Goal: Entertainment & Leisure: Consume media (video, audio)

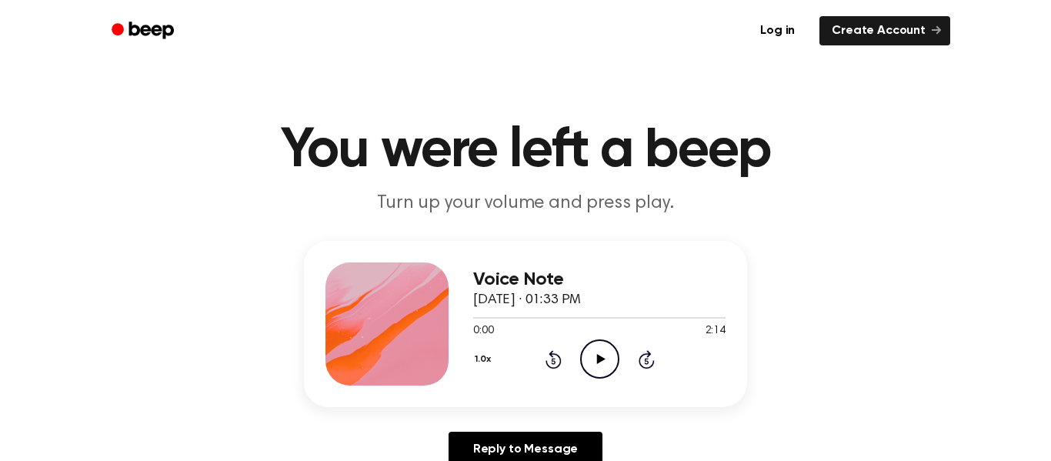
click at [638, 368] on icon "Skip 5 seconds" at bounding box center [646, 359] width 17 height 20
click at [597, 355] on icon at bounding box center [600, 359] width 8 height 10
click at [643, 352] on icon "Skip 5 seconds" at bounding box center [646, 359] width 17 height 20
click at [604, 346] on icon "Pause Audio" at bounding box center [599, 358] width 39 height 39
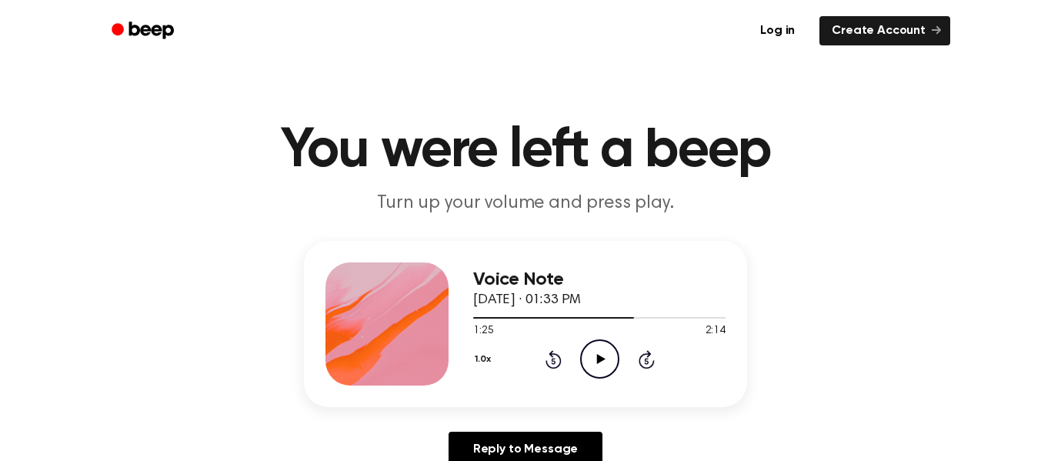
click at [604, 346] on icon "Play Audio" at bounding box center [599, 358] width 39 height 39
click at [604, 346] on icon "Pause Audio" at bounding box center [599, 358] width 39 height 39
click at [604, 348] on icon "Play Audio" at bounding box center [599, 358] width 39 height 39
click at [637, 318] on div at bounding box center [599, 318] width 252 height 2
click at [616, 345] on icon "Play Audio" at bounding box center [599, 358] width 39 height 39
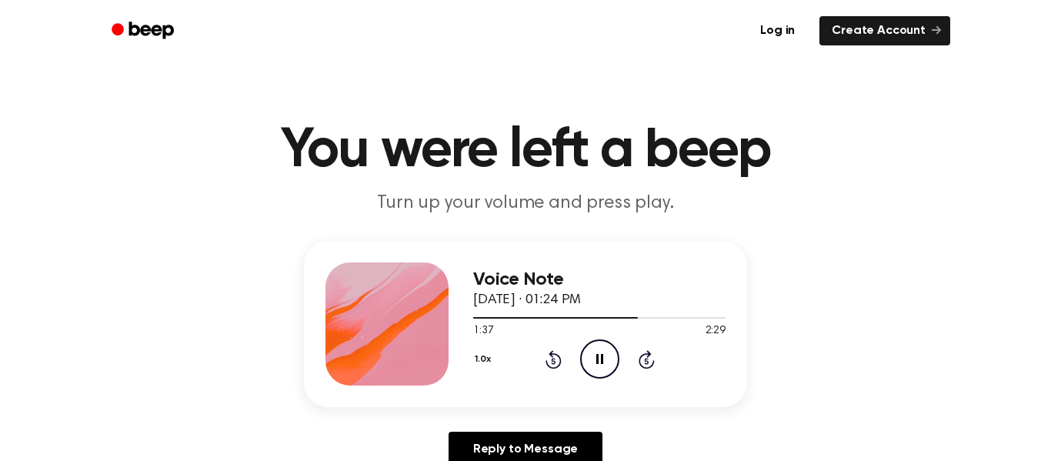
click at [616, 347] on icon "Pause Audio" at bounding box center [599, 358] width 39 height 39
click at [591, 365] on icon "Play Audio" at bounding box center [599, 358] width 39 height 39
click at [608, 358] on icon "Play Audio" at bounding box center [599, 358] width 39 height 39
click at [642, 356] on icon at bounding box center [646, 359] width 16 height 18
click at [611, 362] on icon "Pause Audio" at bounding box center [599, 358] width 39 height 39
